Goal: Information Seeking & Learning: Understand process/instructions

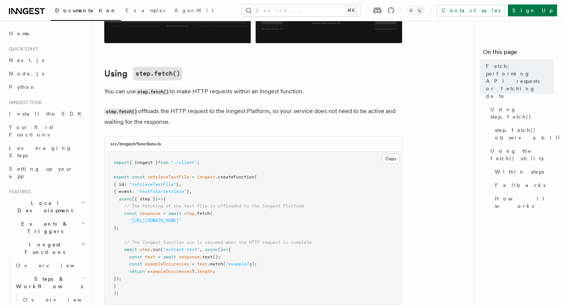
scroll to position [228, 0]
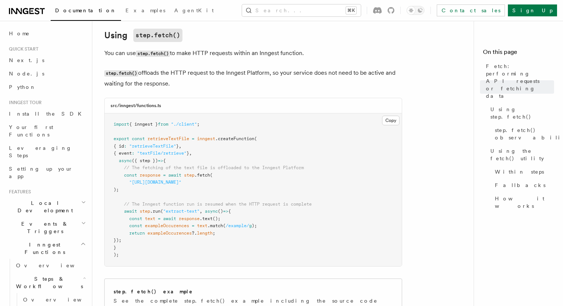
drag, startPoint x: 195, startPoint y: 77, endPoint x: 350, endPoint y: 81, distance: 155.0
click at [350, 81] on p "step.fetch() offloads the HTTP request to the Inngest Platform, so your service…" at bounding box center [253, 78] width 298 height 21
drag, startPoint x: 321, startPoint y: 83, endPoint x: 98, endPoint y: 84, distance: 222.7
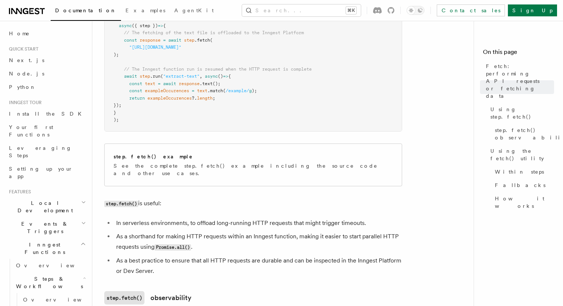
scroll to position [392, 0]
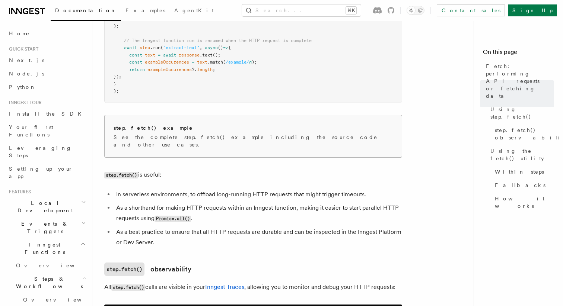
click at [164, 136] on p "See the complete step.fetch() example including the source code and other use c…" at bounding box center [253, 141] width 279 height 15
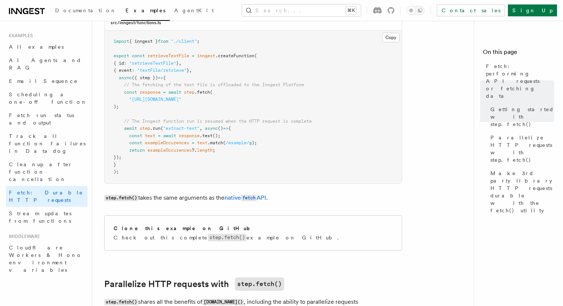
scroll to position [776, 0]
